Goal: Obtain resource: Obtain resource

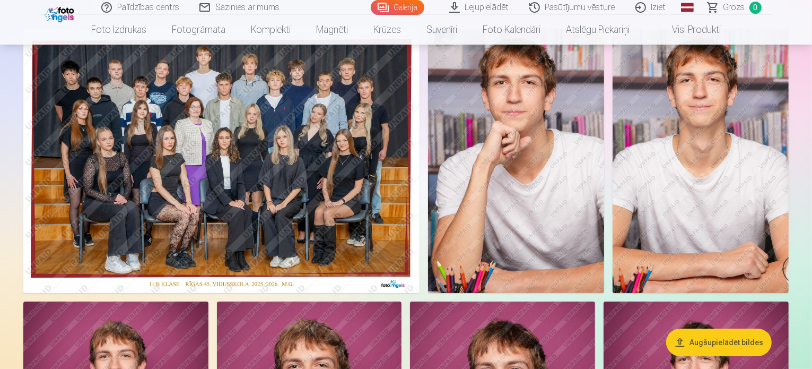
scroll to position [106, 0]
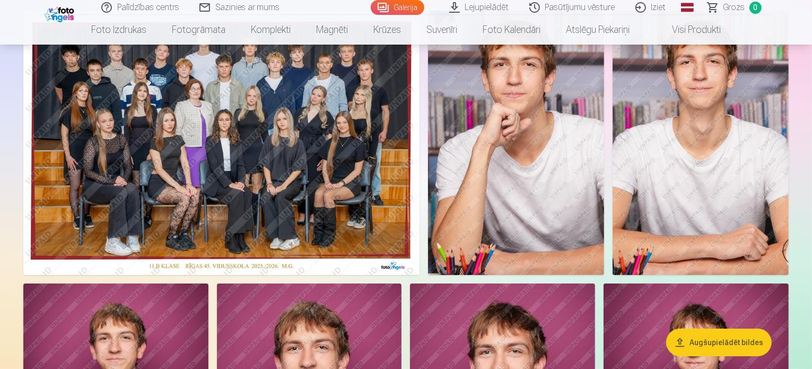
click at [348, 170] on img at bounding box center [221, 143] width 396 height 264
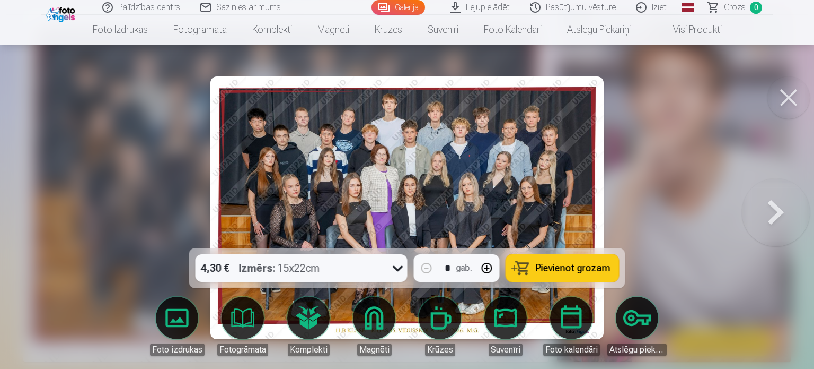
click at [685, 150] on div at bounding box center [407, 184] width 814 height 369
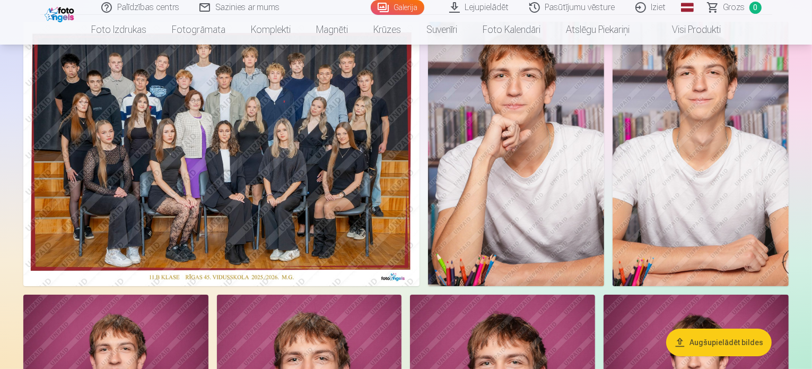
scroll to position [106, 0]
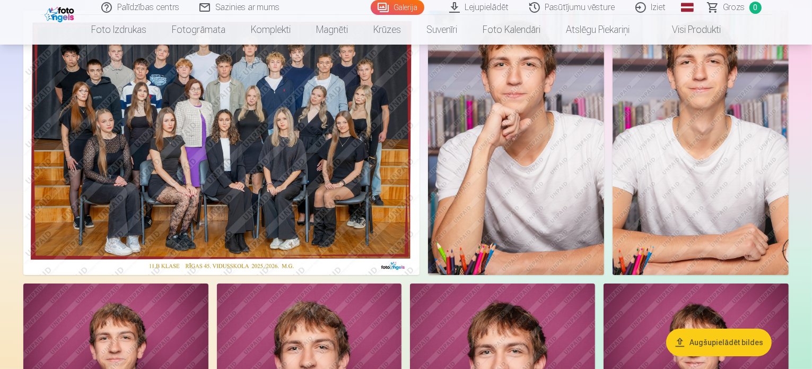
click at [725, 343] on button "Augšupielādēt bildes" at bounding box center [719, 342] width 106 height 28
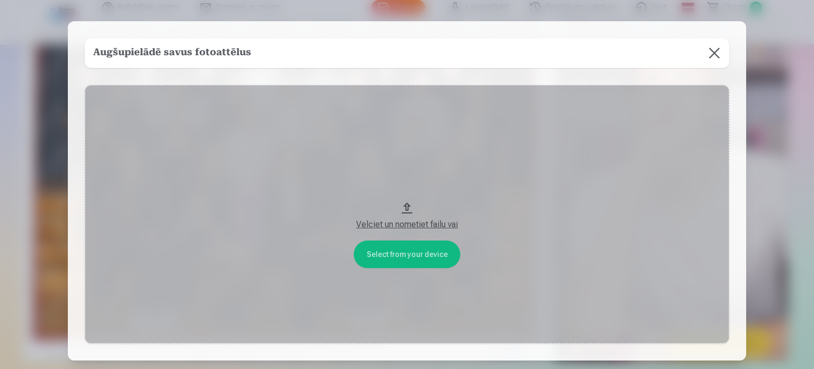
click at [413, 223] on div "Velciet un nometiet failu vai" at bounding box center [407, 224] width 624 height 13
click at [709, 50] on button at bounding box center [715, 53] width 30 height 30
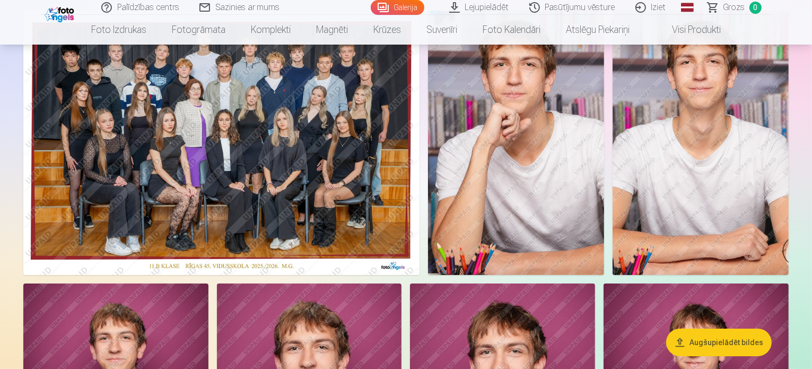
click at [603, 161] on img at bounding box center [516, 143] width 176 height 264
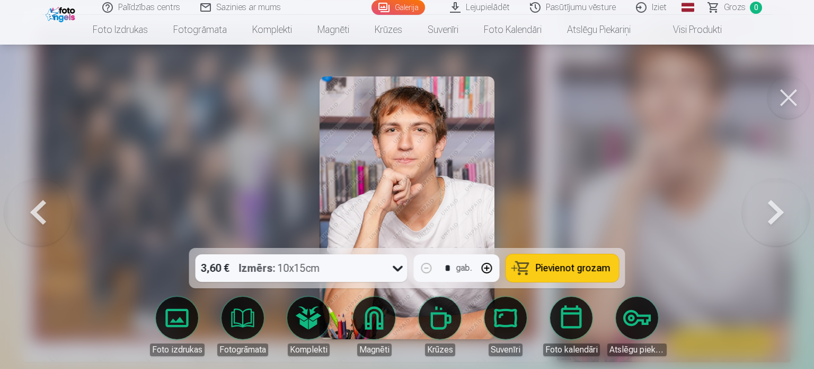
click at [793, 94] on button at bounding box center [789, 97] width 42 height 42
